Goal: Task Accomplishment & Management: Manage account settings

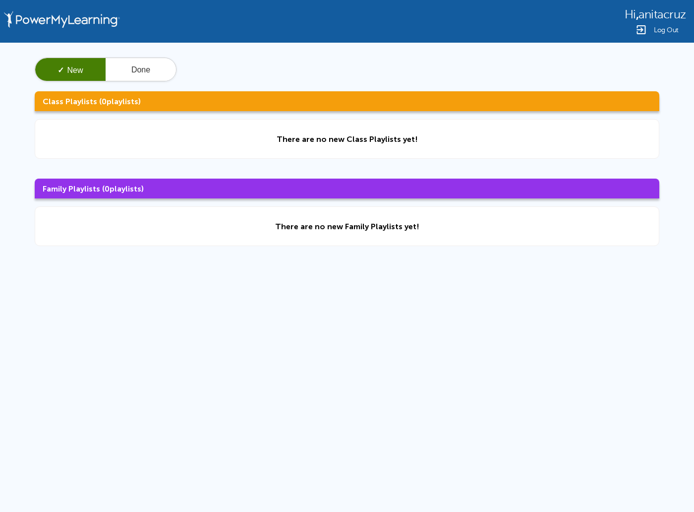
click at [665, 26] on span "Log Out" at bounding box center [666, 29] width 25 height 7
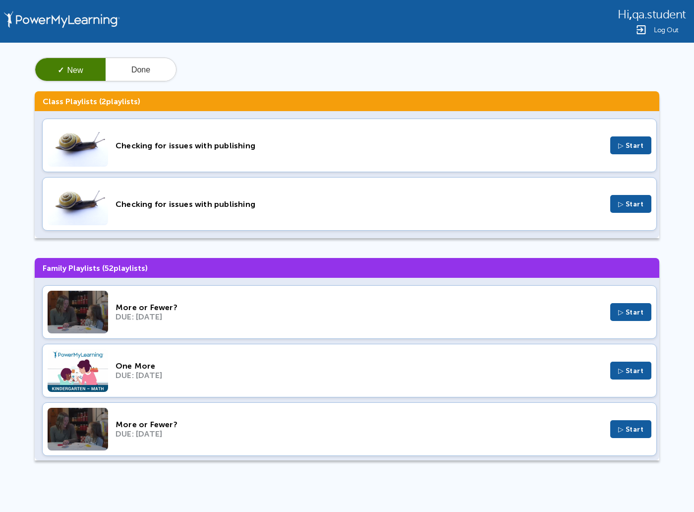
click at [665, 34] on div "Log Out" at bounding box center [652, 30] width 68 height 12
